Goal: Transaction & Acquisition: Purchase product/service

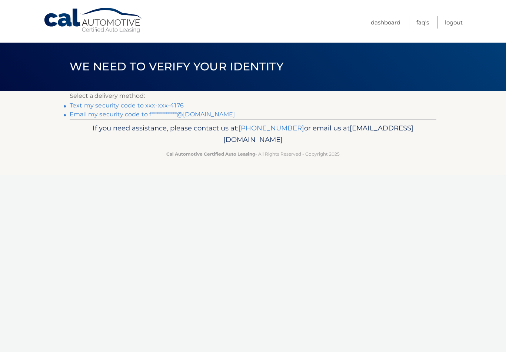
click at [88, 102] on link "Text my security code to xxx-xxx-4176" at bounding box center [127, 105] width 114 height 7
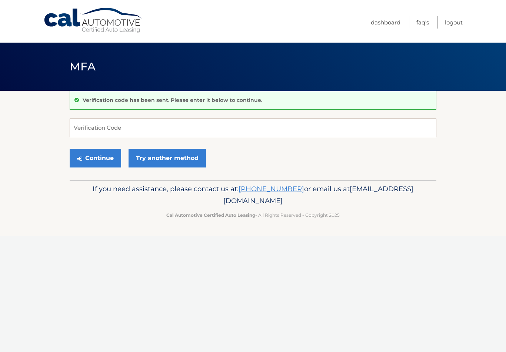
click at [72, 125] on input "Verification Code" at bounding box center [253, 128] width 367 height 19
type input "501011"
click at [92, 160] on button "Continue" at bounding box center [96, 158] width 52 height 19
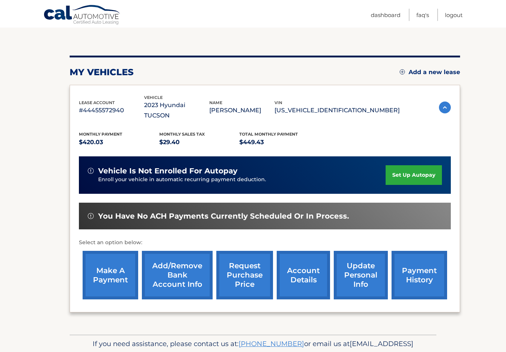
scroll to position [84, 0]
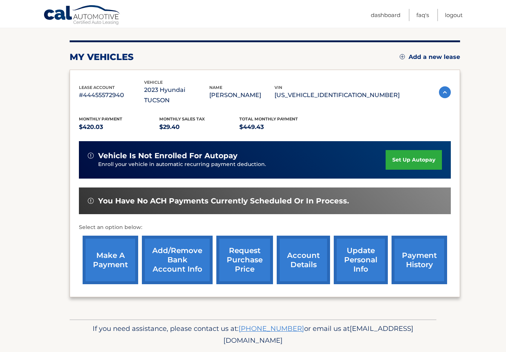
click at [118, 255] on link "make a payment" at bounding box center [111, 260] width 56 height 49
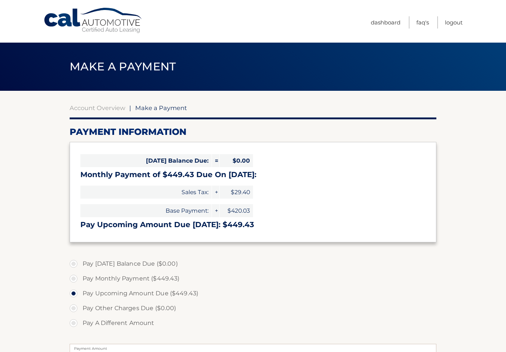
select select "NTVmNWQ2MmItYjljOS00ZTljLTk5ZDUtOTUwMjNiMzcyZWVi"
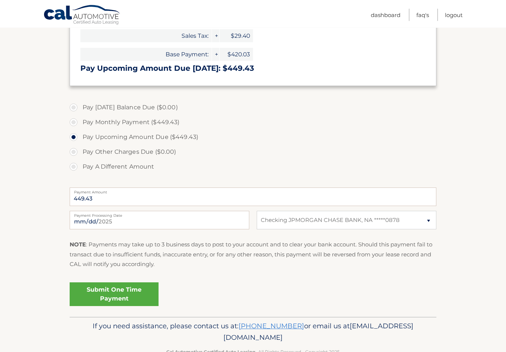
scroll to position [164, 0]
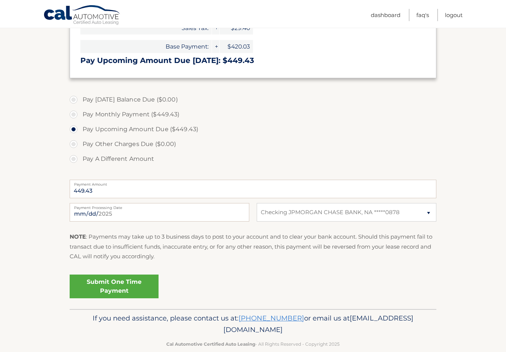
click at [128, 285] on link "Submit One Time Payment" at bounding box center [114, 287] width 89 height 24
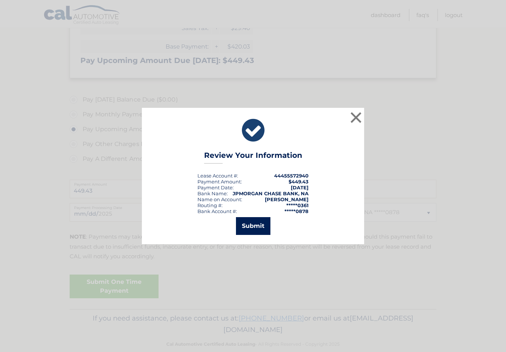
click at [263, 231] on button "Submit" at bounding box center [253, 226] width 34 height 18
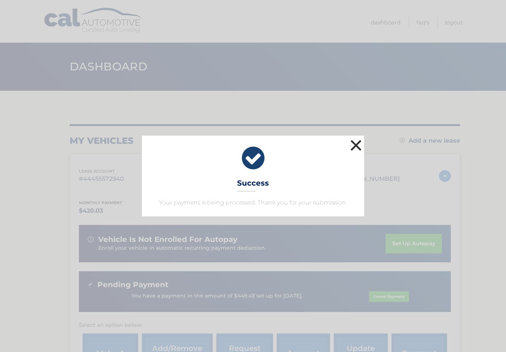
click at [352, 139] on button "×" at bounding box center [356, 145] width 15 height 15
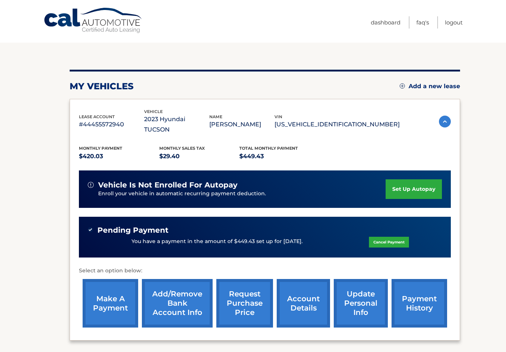
scroll to position [56, 0]
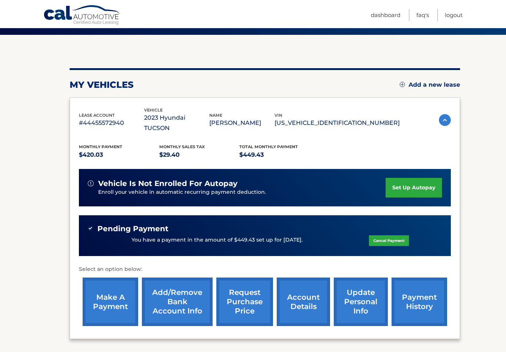
click at [444, 114] on img at bounding box center [445, 120] width 12 height 12
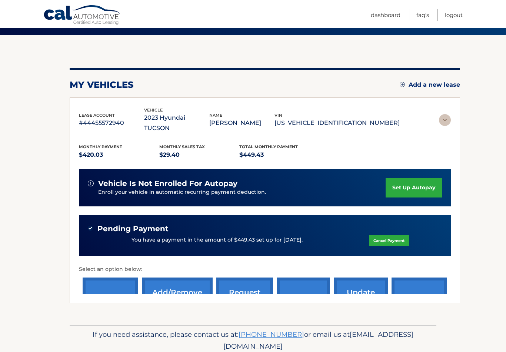
scroll to position [0, 0]
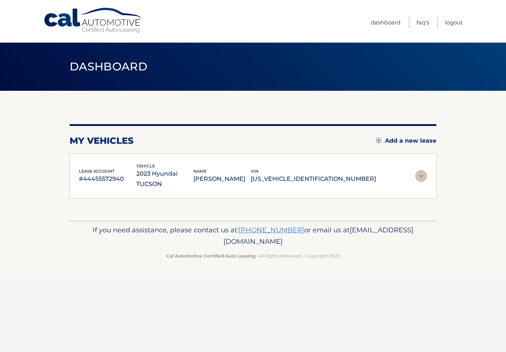
click at [420, 170] on img at bounding box center [422, 176] width 12 height 12
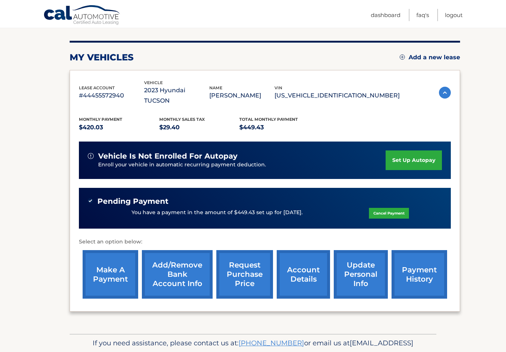
scroll to position [98, 0]
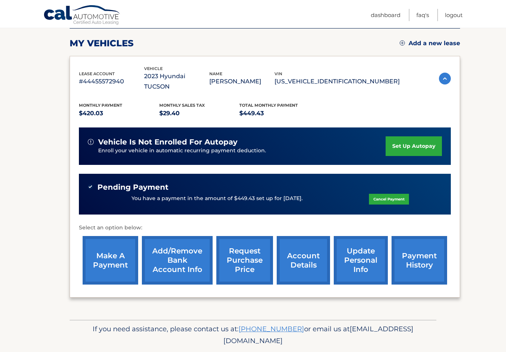
click at [306, 248] on link "account details" at bounding box center [303, 260] width 53 height 49
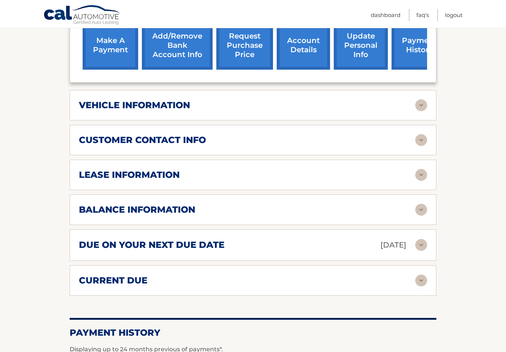
scroll to position [322, 0]
click at [423, 204] on img at bounding box center [422, 210] width 12 height 12
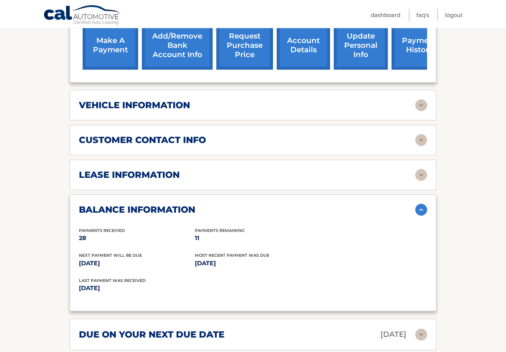
click at [422, 169] on img at bounding box center [422, 175] width 12 height 12
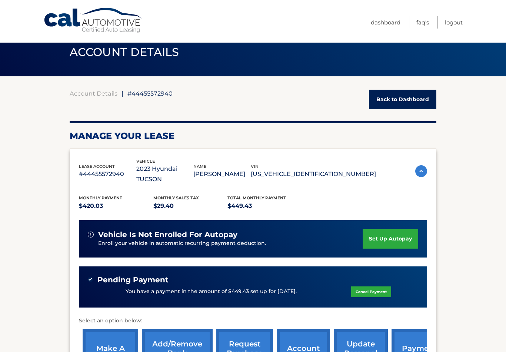
scroll to position [0, 0]
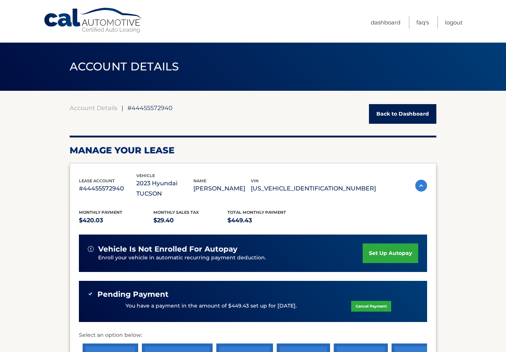
click at [425, 119] on link "Back to Dashboard" at bounding box center [402, 114] width 67 height 20
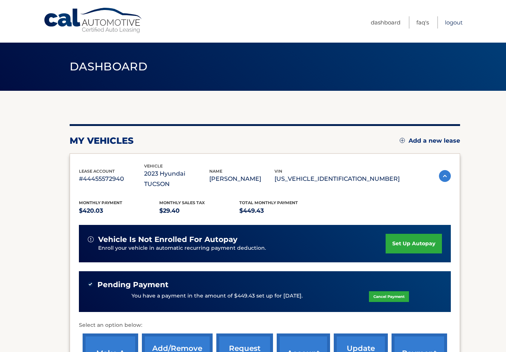
click at [456, 24] on link "Logout" at bounding box center [454, 22] width 18 height 12
